Goal: Check status: Check status

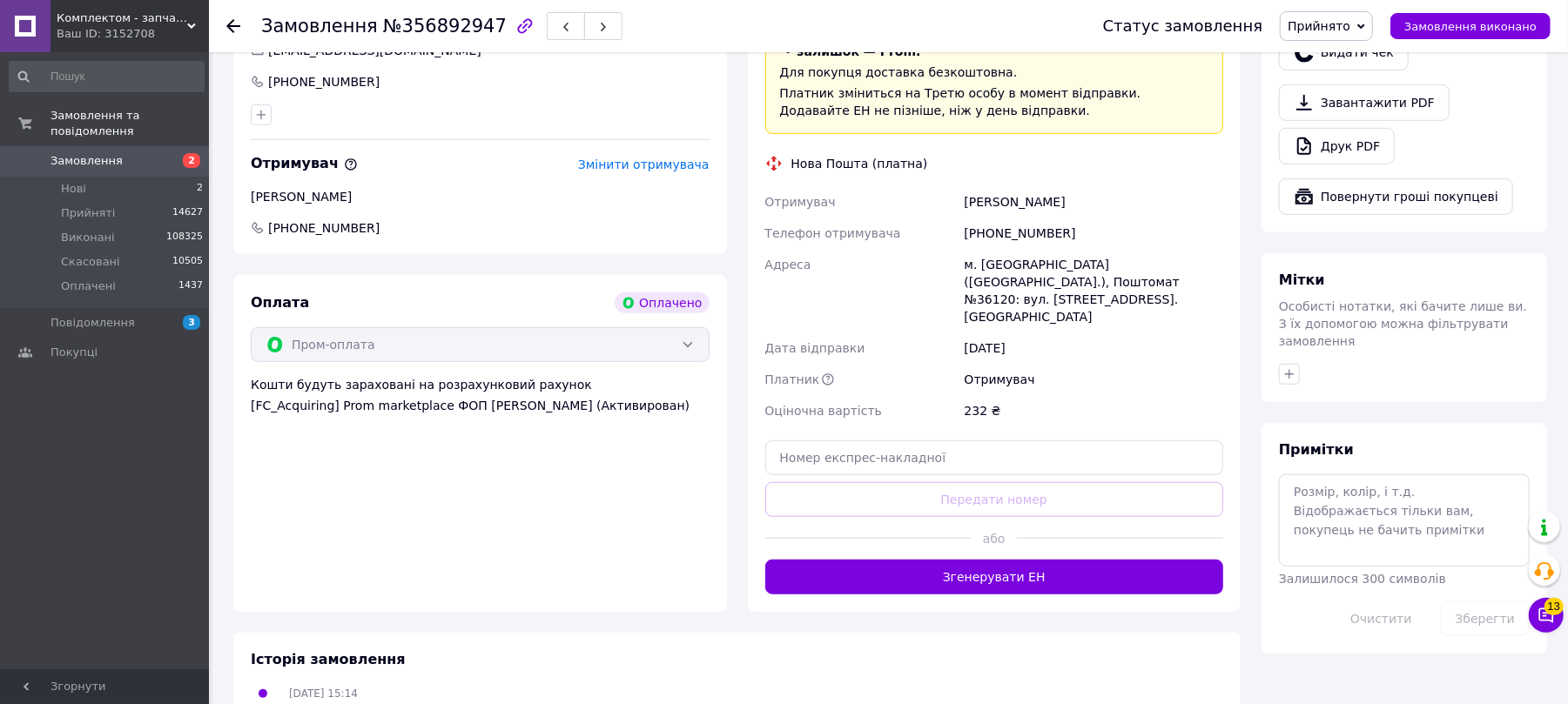
scroll to position [774, 0]
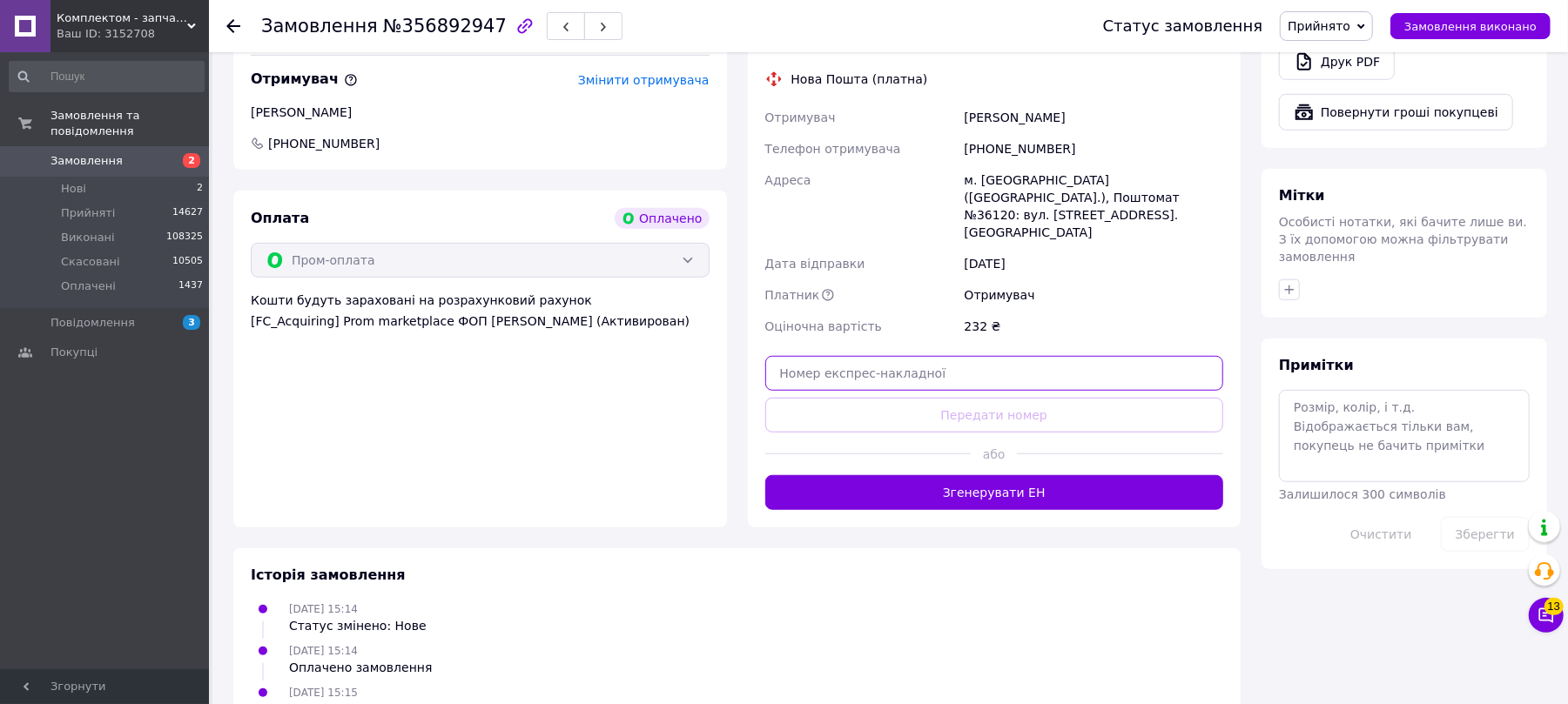
click at [955, 356] on input "text" at bounding box center [994, 374] width 458 height 35
paste input "20451225252021"
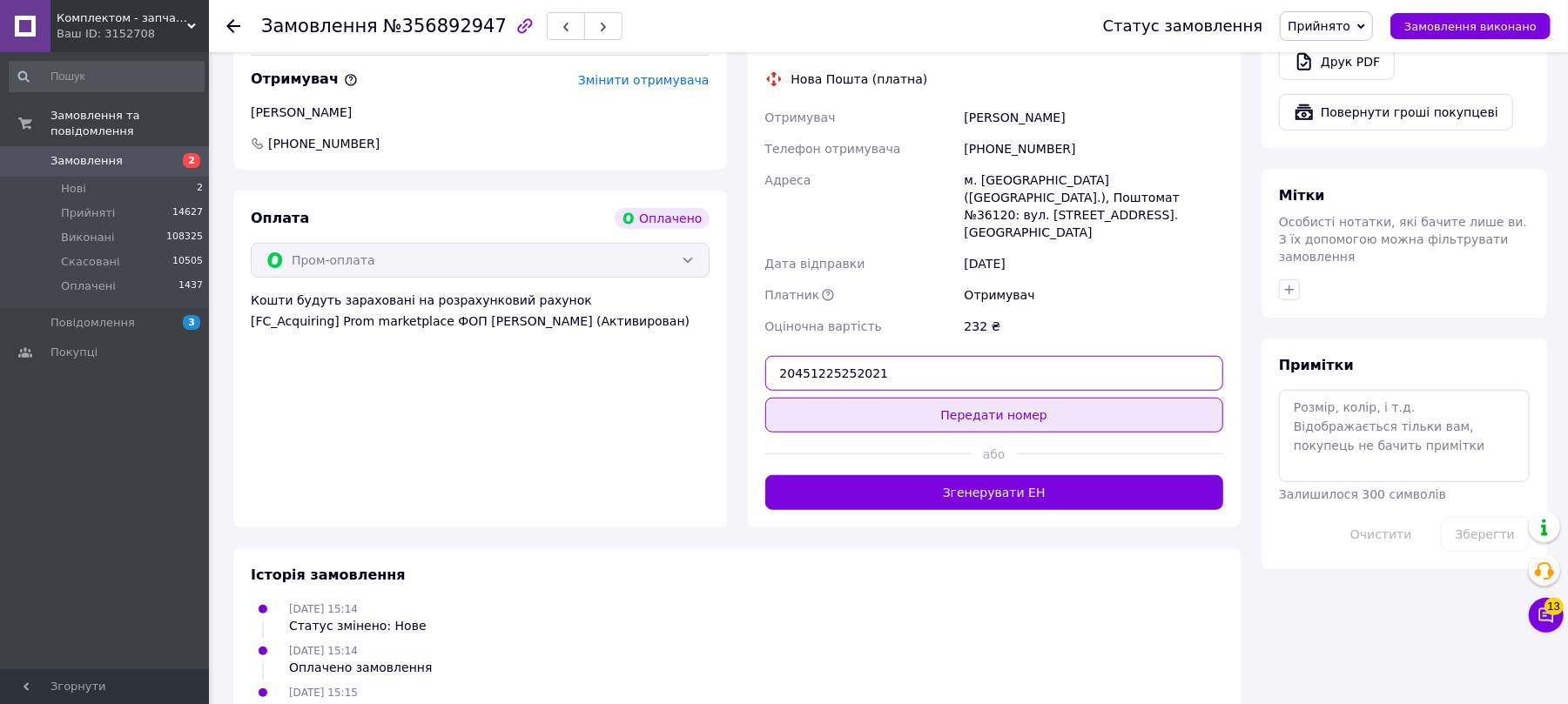
type input "20451225252021"
click at [955, 398] on button "Передати номер" at bounding box center [994, 416] width 458 height 35
